Goal: Book appointment/travel/reservation

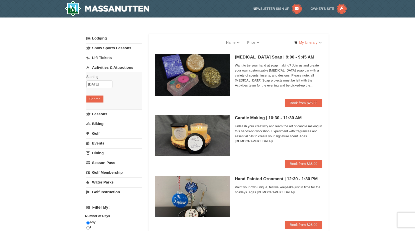
select select "9"
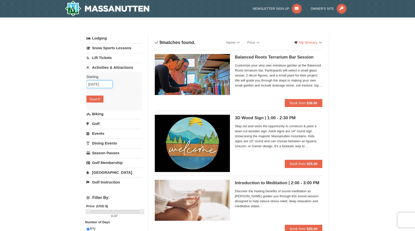
click at [101, 84] on input "[DATE]" at bounding box center [99, 85] width 26 height 8
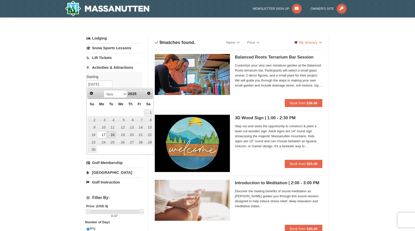
click at [108, 134] on link "18" at bounding box center [111, 134] width 9 height 7
type input "11/18/2025"
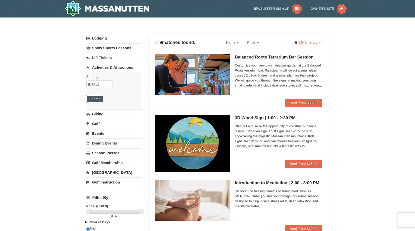
click at [97, 98] on button "Search" at bounding box center [94, 99] width 17 height 7
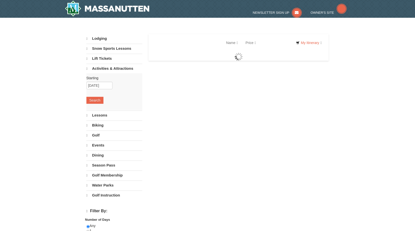
select select "9"
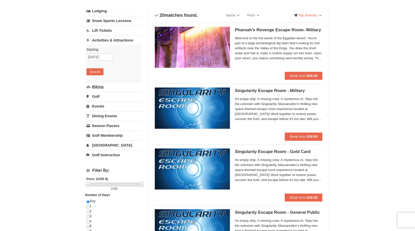
scroll to position [27, 0]
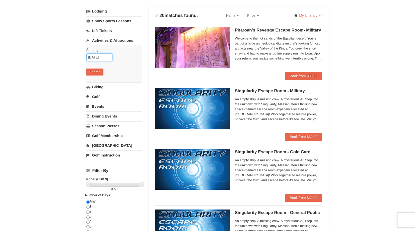
click at [107, 58] on input "11/18/2025" at bounding box center [99, 58] width 26 height 8
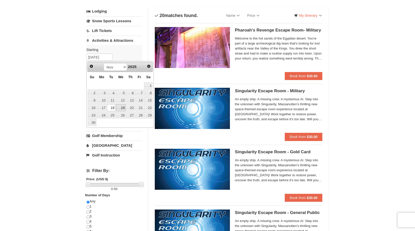
click at [120, 107] on link "19" at bounding box center [121, 107] width 10 height 7
type input "11/19/2025"
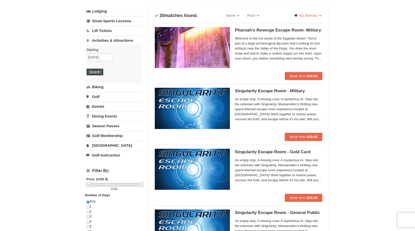
click at [95, 72] on button "Search" at bounding box center [94, 72] width 17 height 7
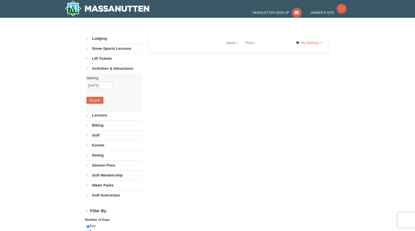
select select "9"
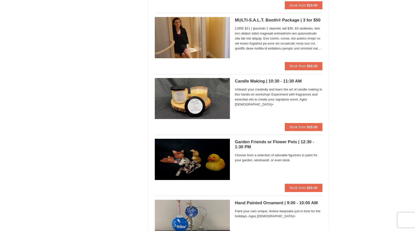
scroll to position [400, 0]
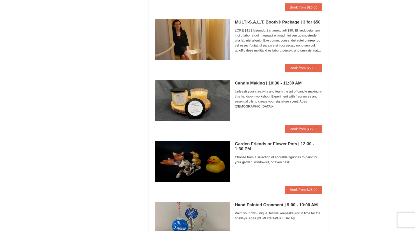
click at [369, 107] on div "× Categories List Filter My Itinerary Questions? 1-540-289-9441 Lodging Arrival…" at bounding box center [207, 5] width 415 height 777
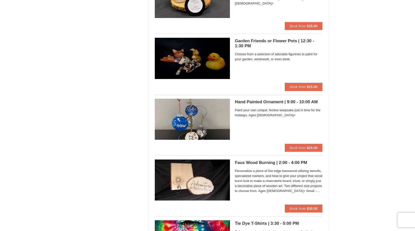
scroll to position [500, 0]
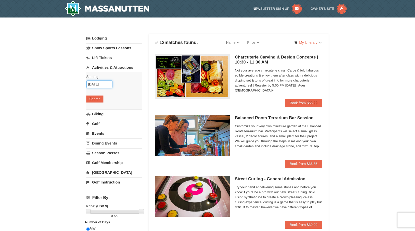
click at [95, 84] on input "[DATE]" at bounding box center [99, 85] width 26 height 8
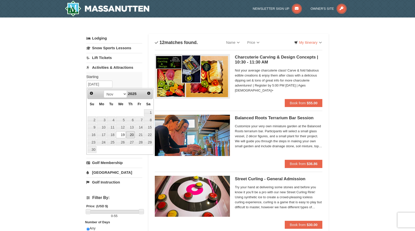
drag, startPoint x: 131, startPoint y: 135, endPoint x: 127, endPoint y: 134, distance: 3.3
click at [131, 135] on link "20" at bounding box center [130, 134] width 9 height 7
type input "11/20/2025"
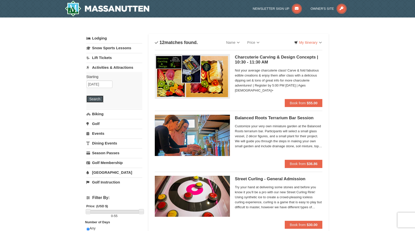
click at [97, 102] on button "Search" at bounding box center [94, 99] width 17 height 7
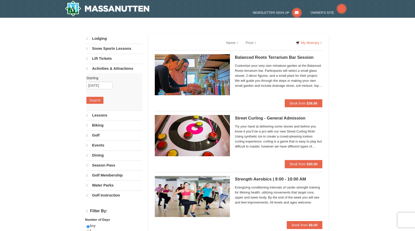
select select "9"
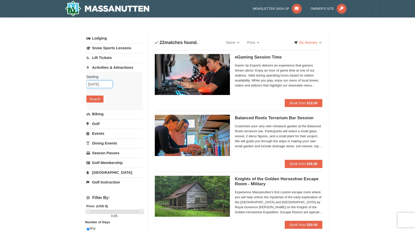
click at [102, 85] on input "11/20/2025" at bounding box center [99, 85] width 26 height 8
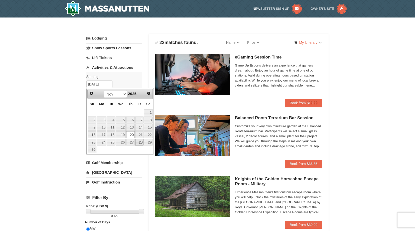
click at [140, 141] on link "28" at bounding box center [139, 142] width 9 height 7
type input "[DATE]"
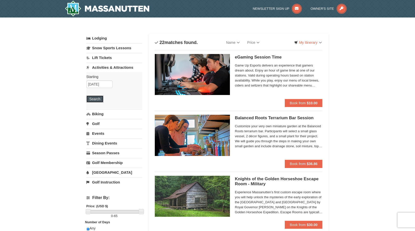
click at [95, 100] on button "Search" at bounding box center [94, 99] width 17 height 7
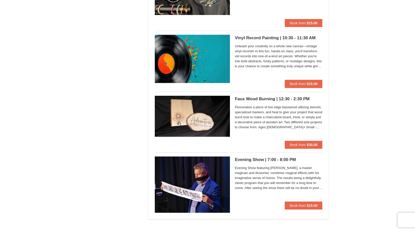
scroll to position [507, 0]
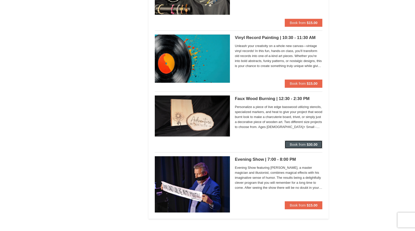
click at [302, 144] on span "Book from" at bounding box center [297, 145] width 16 height 4
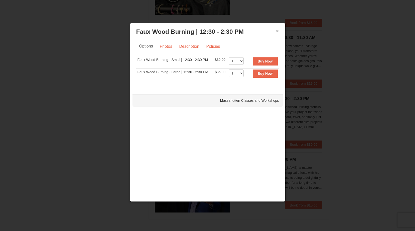
click at [278, 29] on button "×" at bounding box center [277, 31] width 3 height 5
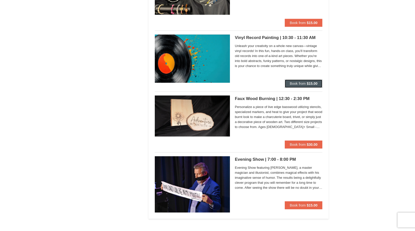
click at [300, 81] on button "Book from $15.00" at bounding box center [303, 84] width 38 height 8
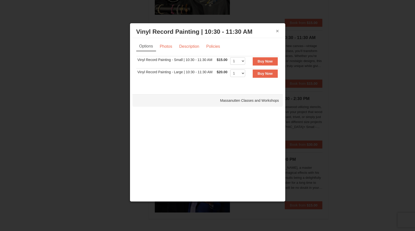
click at [276, 30] on button "×" at bounding box center [277, 31] width 3 height 5
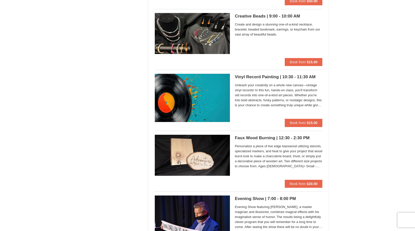
scroll to position [532, 0]
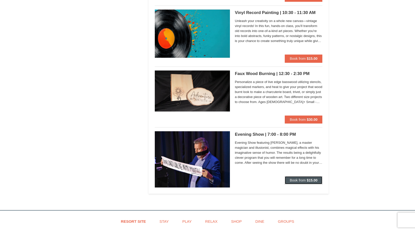
click at [299, 179] on span "Book from" at bounding box center [297, 180] width 16 height 4
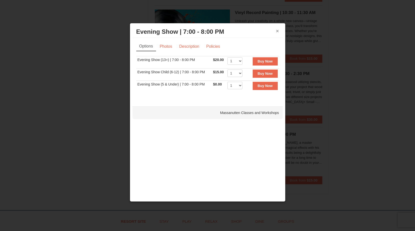
click at [276, 32] on button "×" at bounding box center [277, 31] width 3 height 5
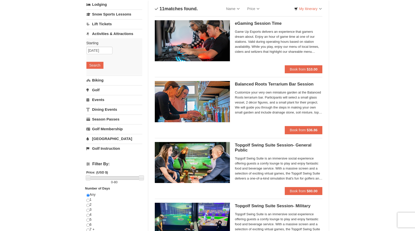
scroll to position [6, 0]
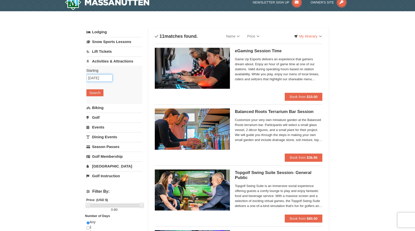
click at [93, 76] on input "[DATE]" at bounding box center [99, 78] width 26 height 8
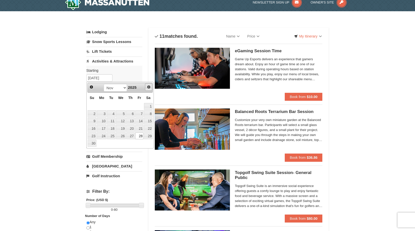
click at [147, 87] on span "Next" at bounding box center [149, 87] width 4 height 4
click at [142, 130] on link "26" at bounding box center [139, 128] width 9 height 7
type input "[DATE]"
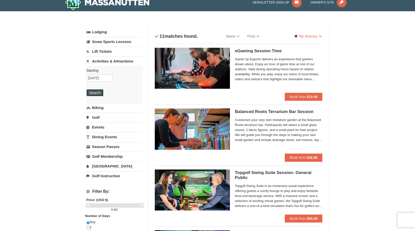
click at [100, 95] on button "Search" at bounding box center [94, 92] width 17 height 7
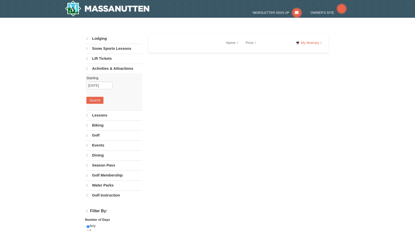
select select "9"
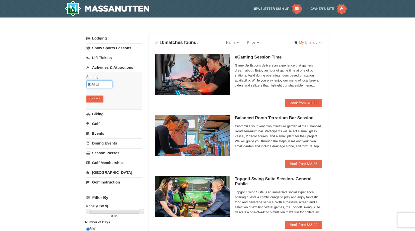
click at [103, 81] on input "[DATE]" at bounding box center [99, 85] width 26 height 8
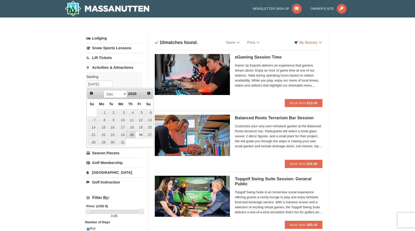
click at [132, 136] on link "25" at bounding box center [130, 134] width 9 height 7
type input "12/25/2025"
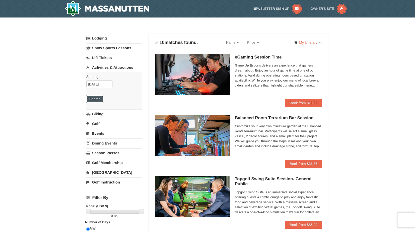
click at [99, 99] on button "Search" at bounding box center [94, 99] width 17 height 7
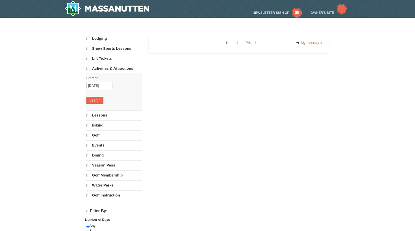
select select "9"
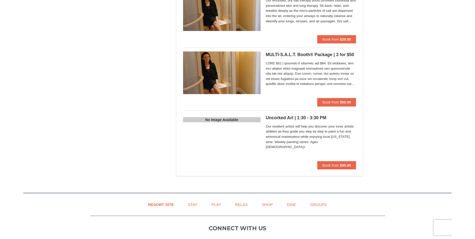
scroll to position [500, 0]
